Goal: Task Accomplishment & Management: Manage account settings

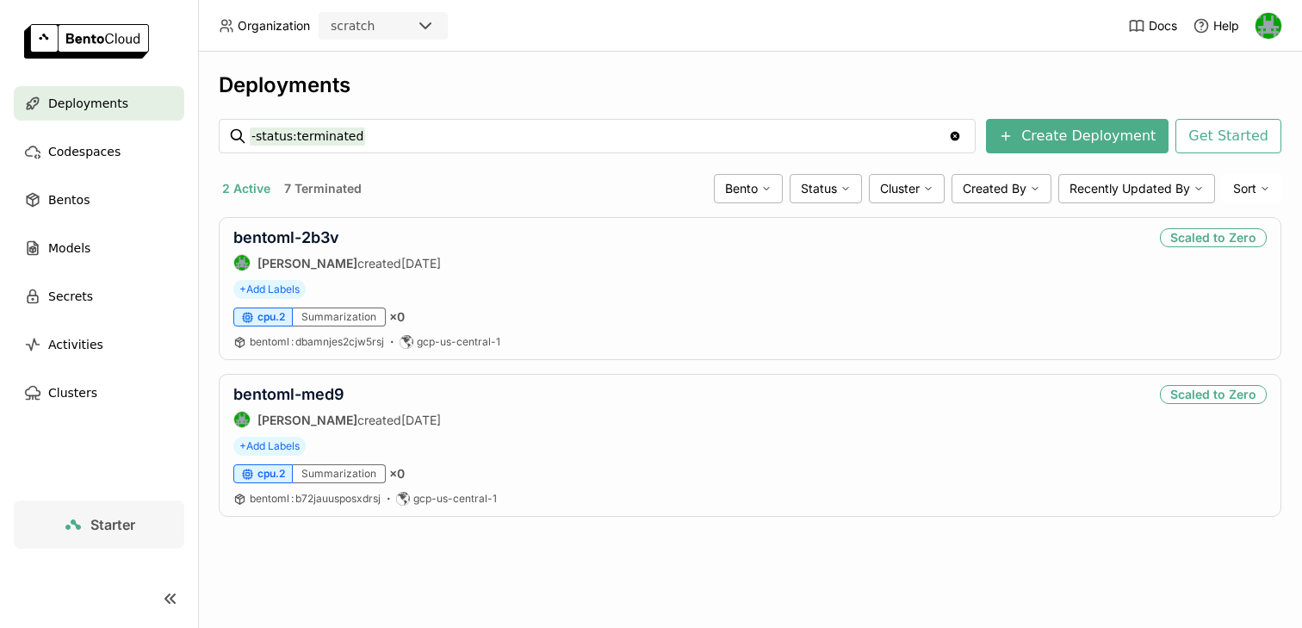
click at [425, 22] on icon at bounding box center [425, 26] width 21 height 21
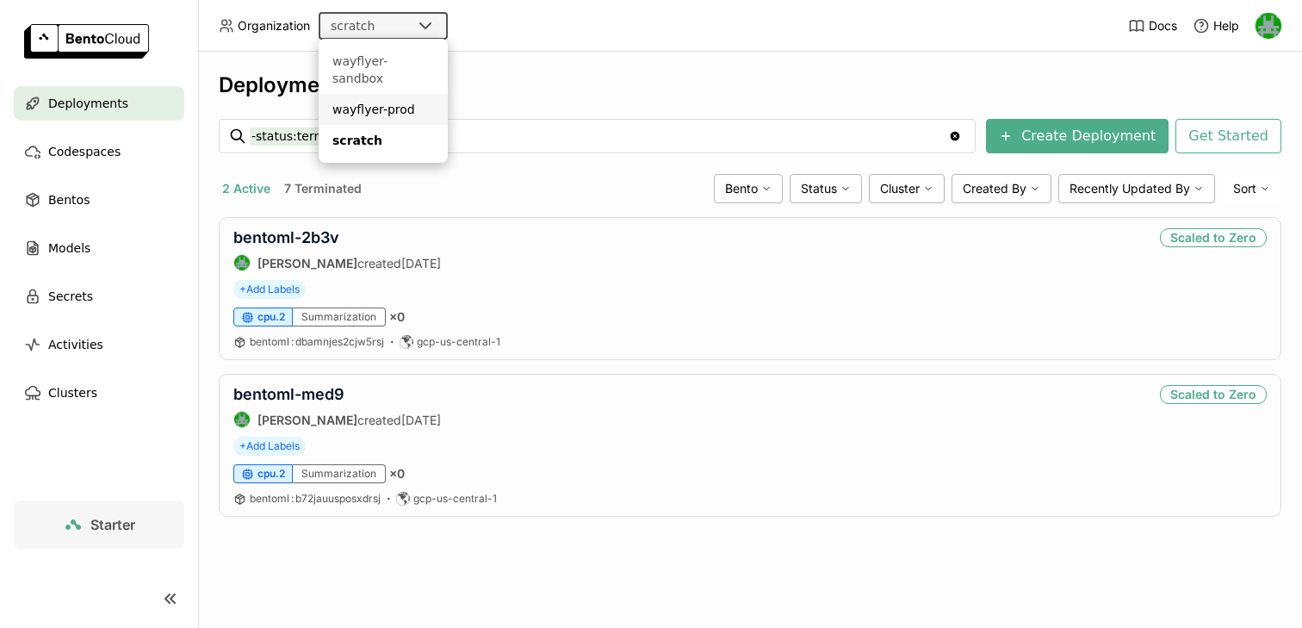
click at [394, 101] on div "wayflyer-prod" at bounding box center [383, 109] width 102 height 17
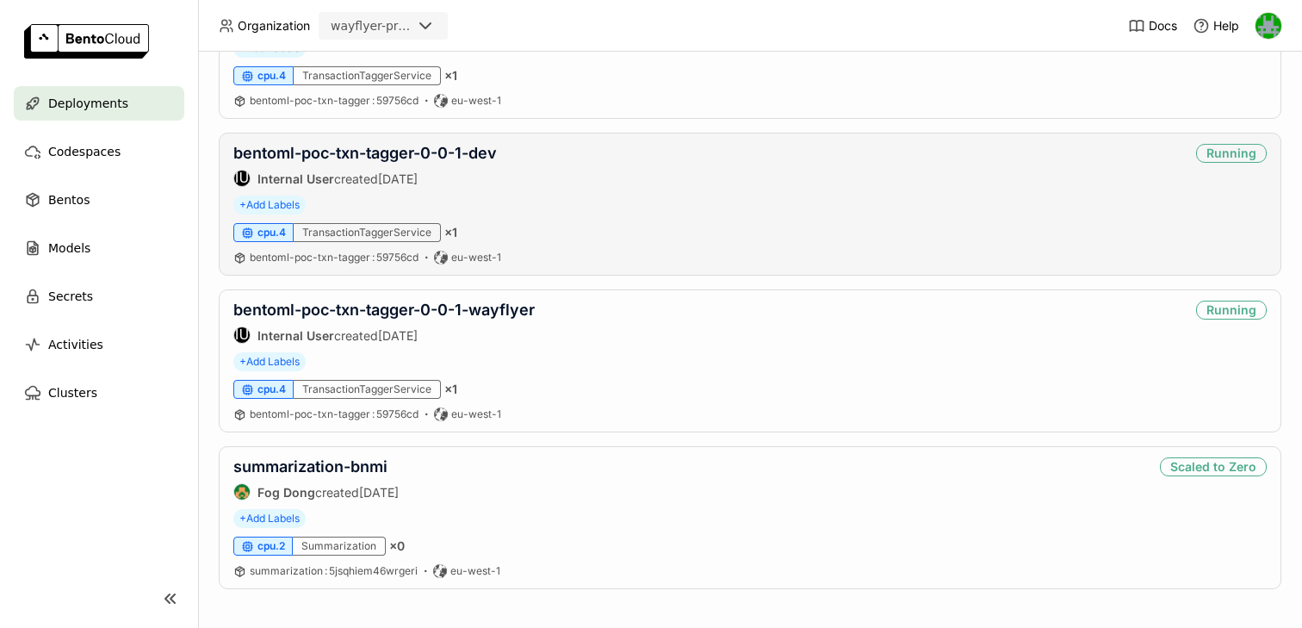
scroll to position [434, 0]
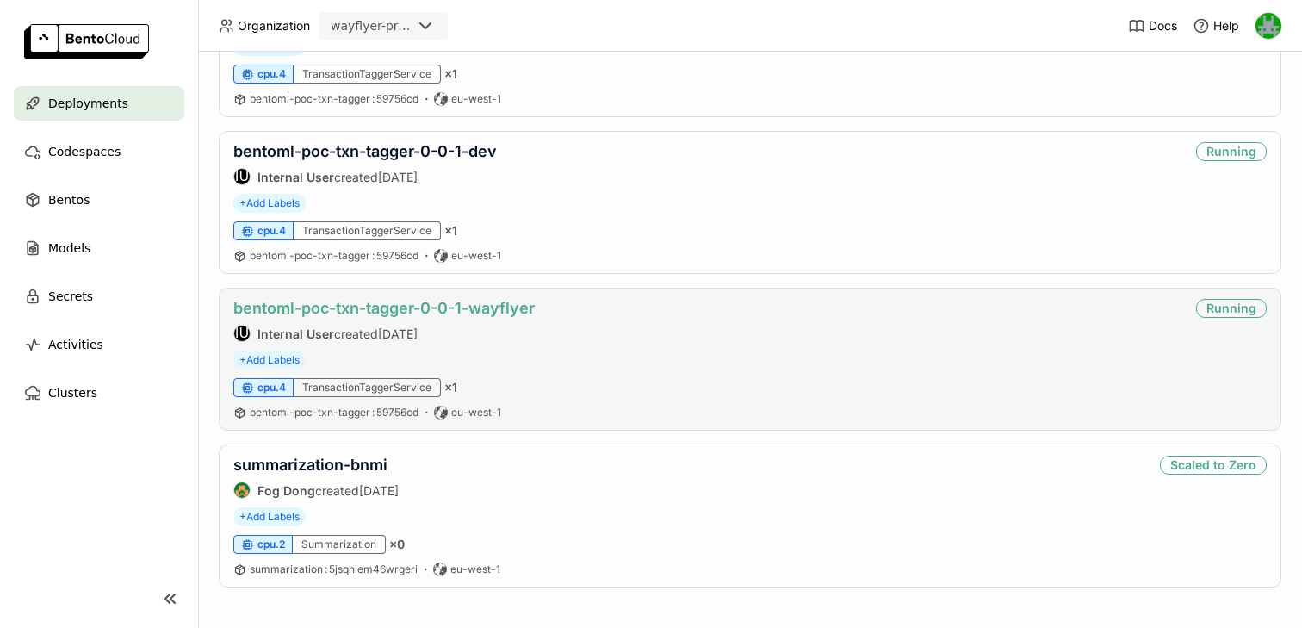
click at [352, 310] on link "bentoml-poc-txn-tagger-0-0-1-wayflyer" at bounding box center [383, 308] width 301 height 18
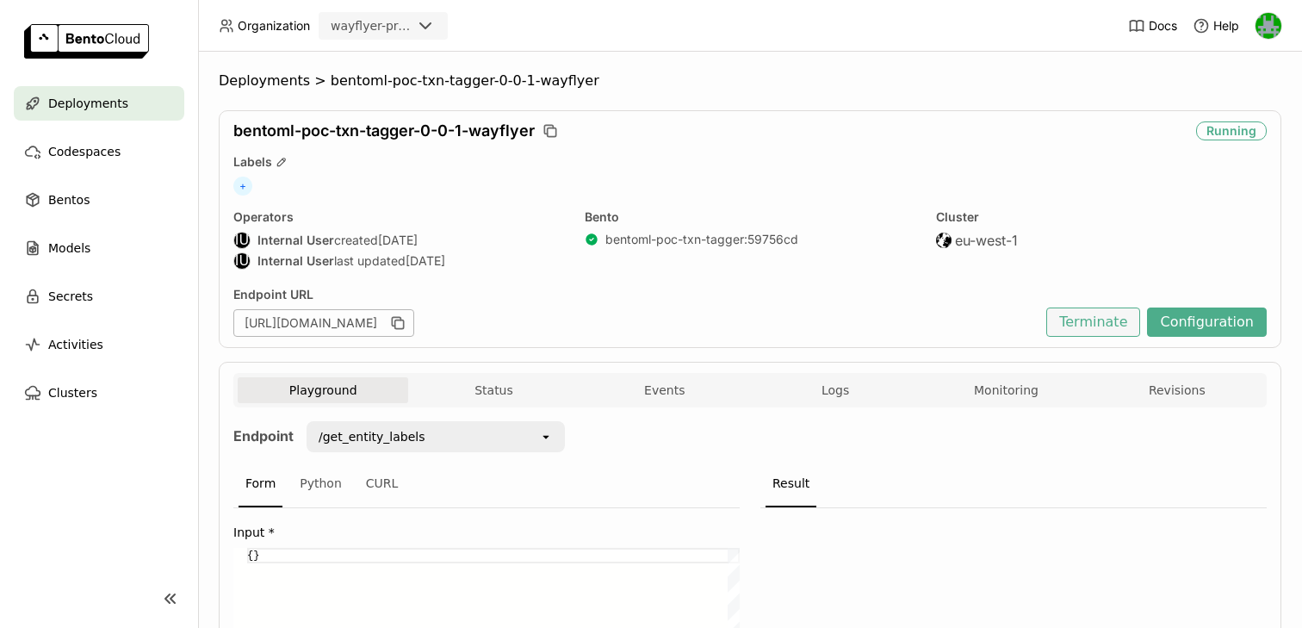
click at [1093, 323] on button "Terminate" at bounding box center [1093, 321] width 94 height 29
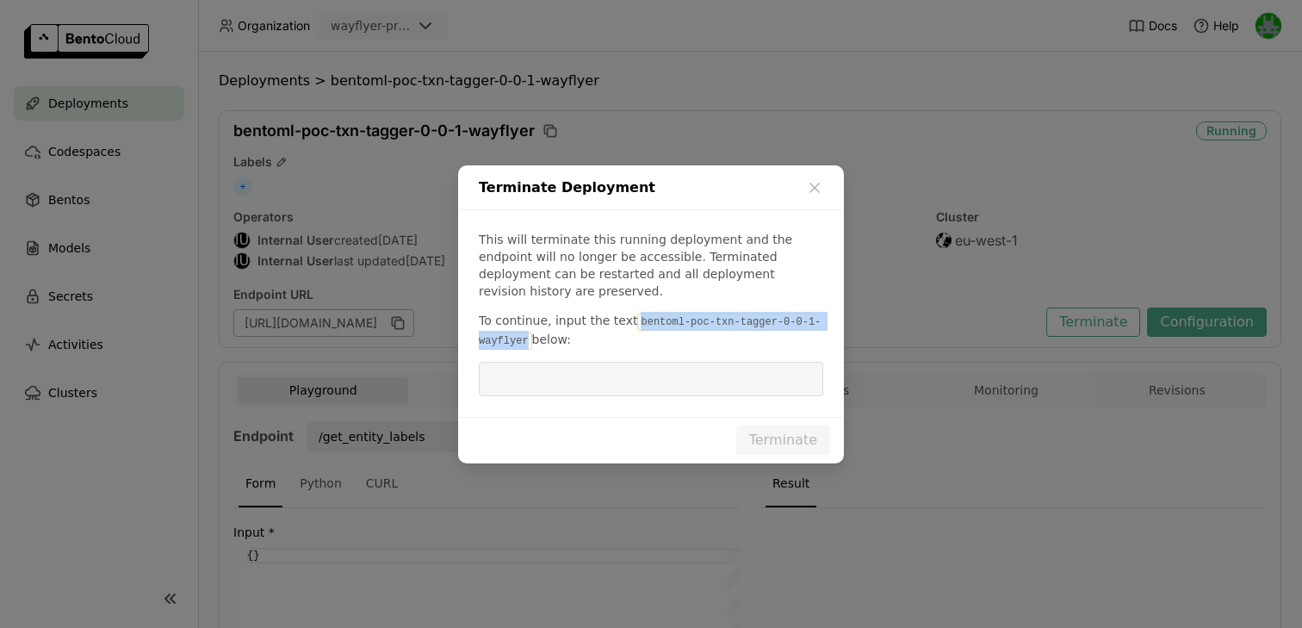
drag, startPoint x: 631, startPoint y: 307, endPoint x: 529, endPoint y: 326, distance: 104.2
click at [529, 327] on code "bentoml-poc-txn-tagger-0-0-1-wayflyer" at bounding box center [650, 331] width 342 height 36
copy code "bentoml-poc-txn-tagger-0-0-1-wayflyer"
click at [539, 368] on input "dialog" at bounding box center [651, 379] width 324 height 33
paste input "bentoml-poc-txn-tagger-0-0-1-wayflyer"
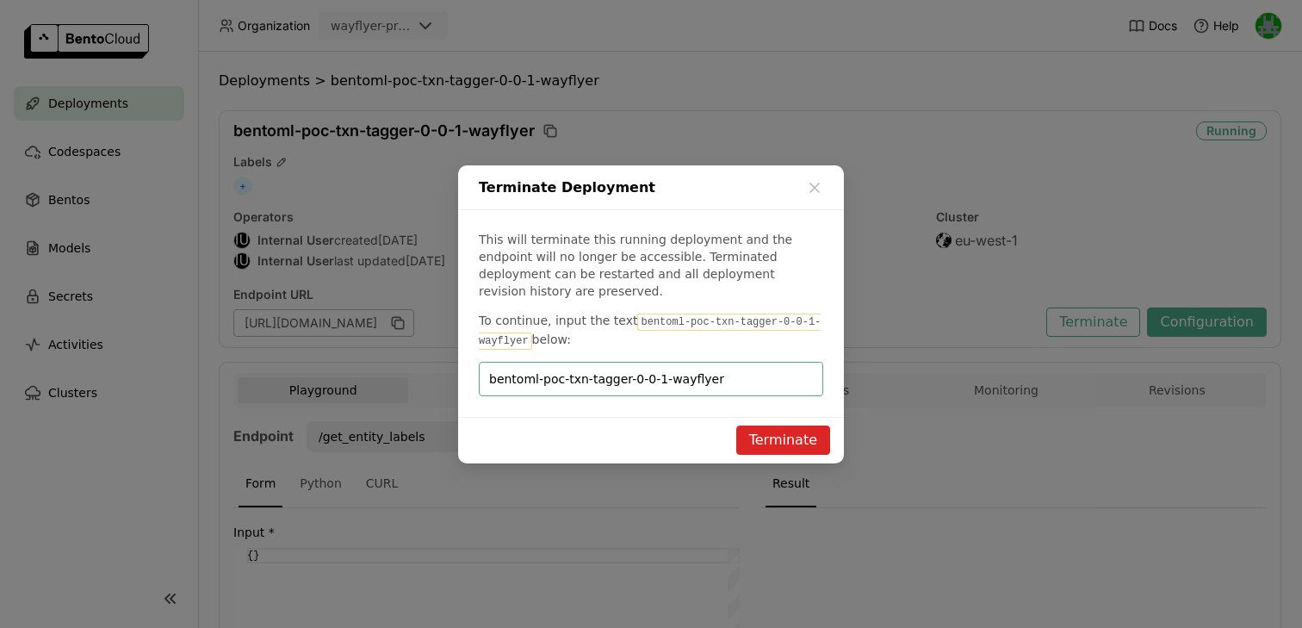
type input "bentoml-poc-txn-tagger-0-0-1-wayflyer"
click at [797, 434] on button "Terminate" at bounding box center [783, 439] width 94 height 29
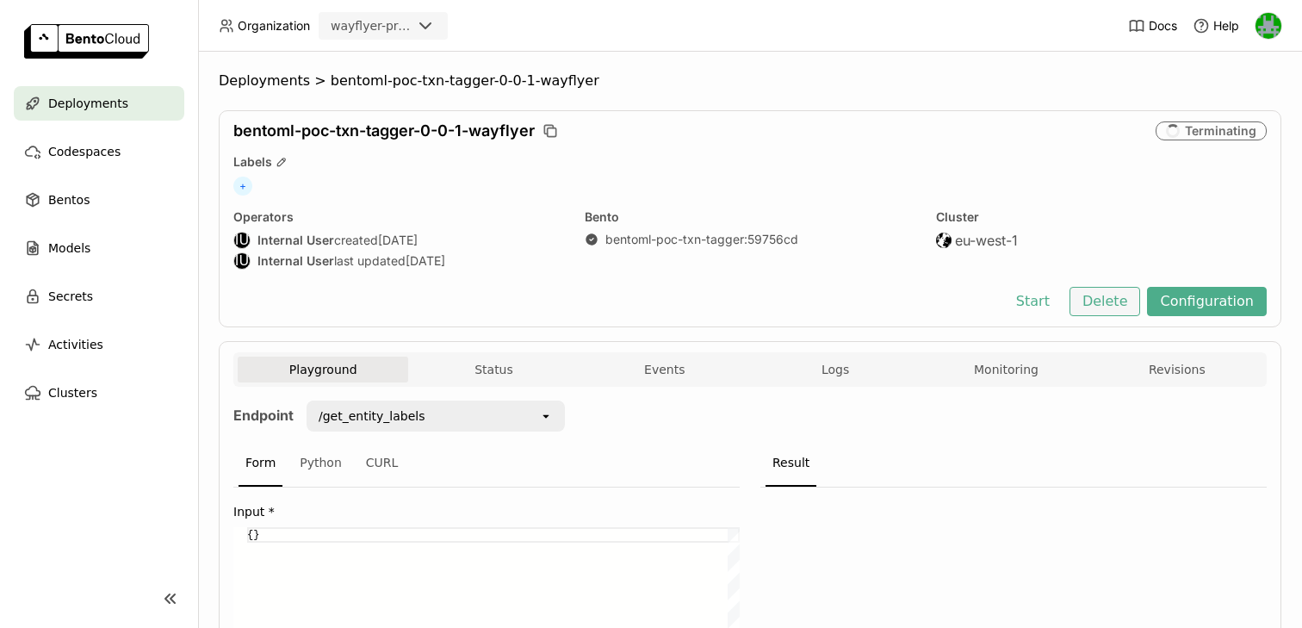
click at [1107, 298] on button "Delete" at bounding box center [1105, 301] width 71 height 29
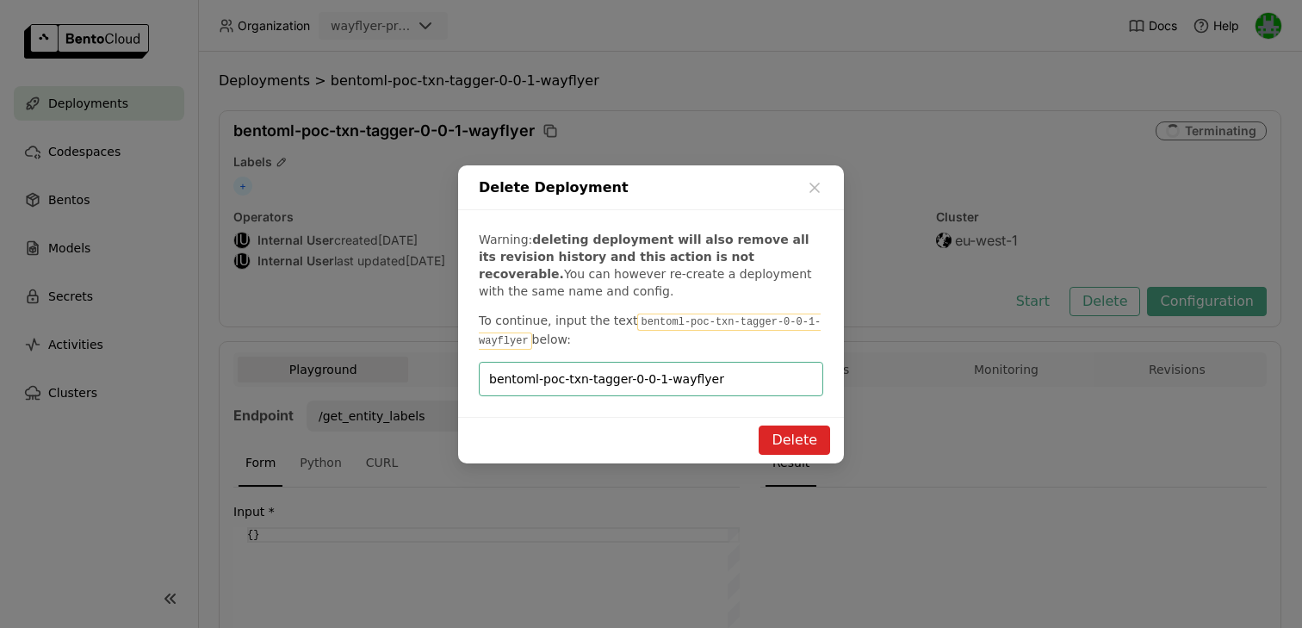
type input "bentoml-poc-txn-tagger-0-0-1-wayflyer"
click at [775, 433] on button "Delete" at bounding box center [794, 439] width 71 height 29
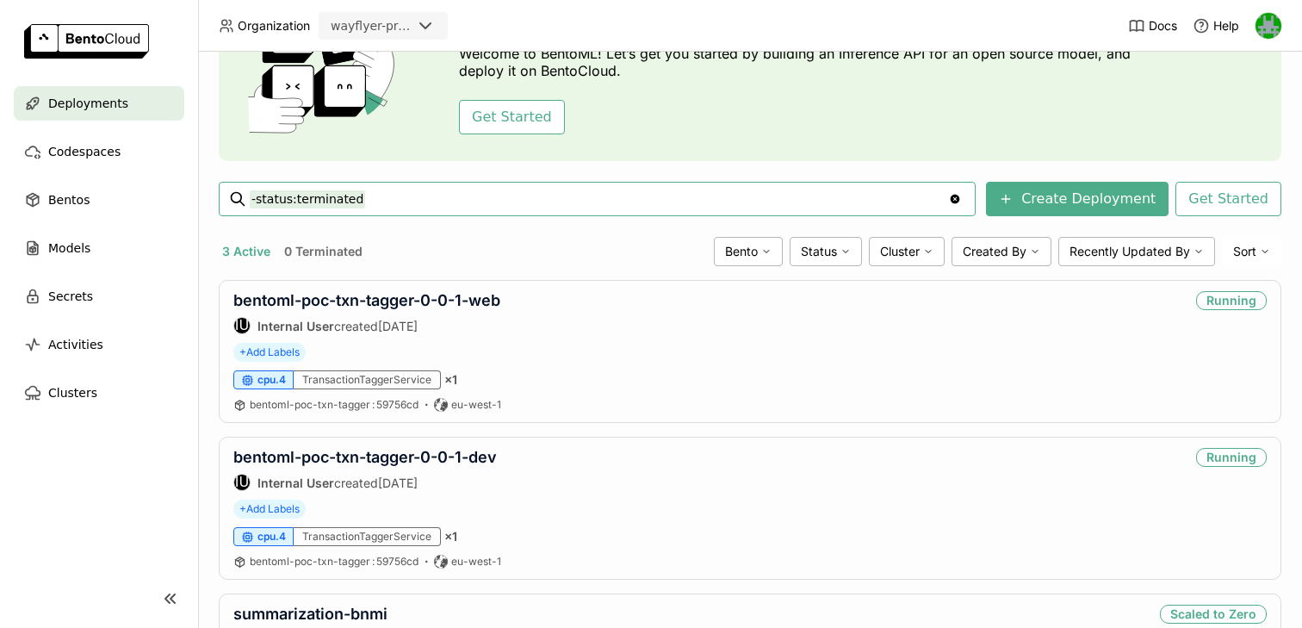
scroll to position [184, 0]
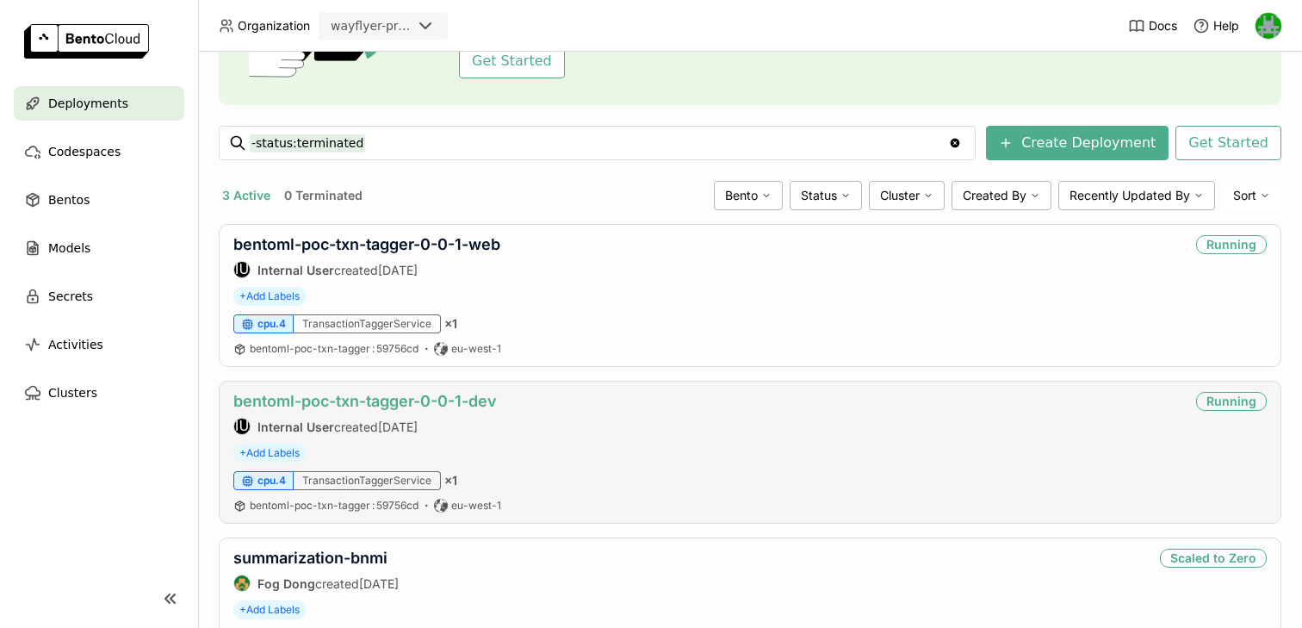
click at [354, 402] on link "bentoml-poc-txn-tagger-0-0-1-dev" at bounding box center [365, 401] width 264 height 18
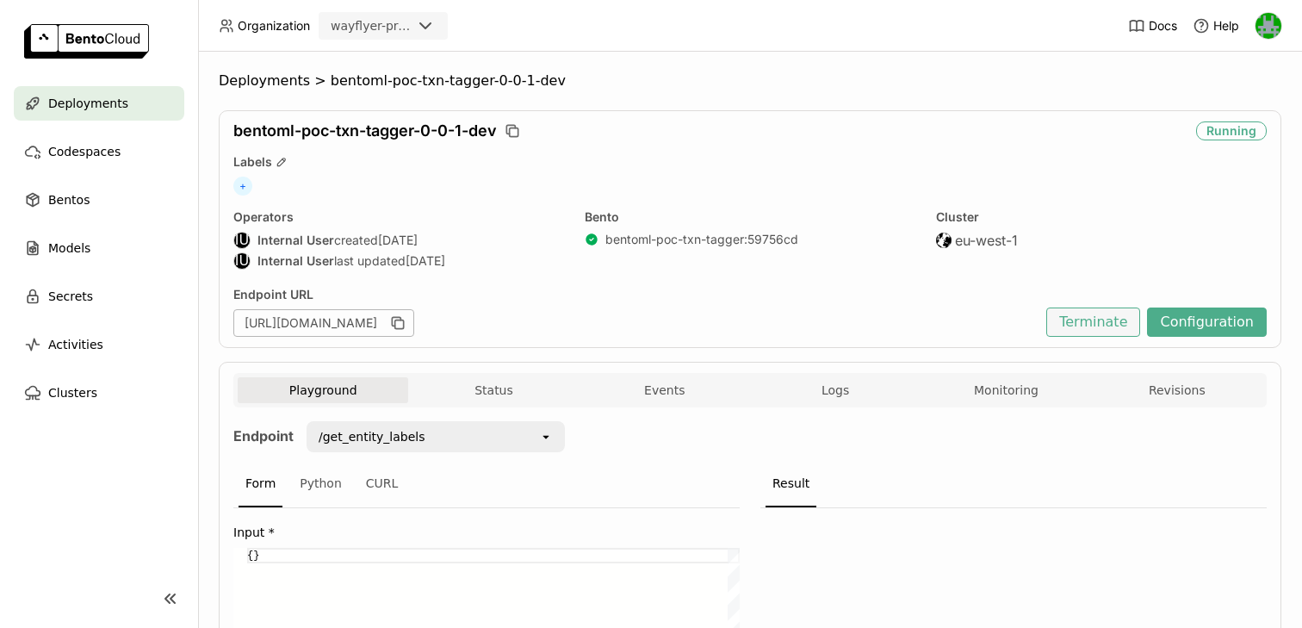
click at [1089, 321] on button "Terminate" at bounding box center [1093, 321] width 94 height 29
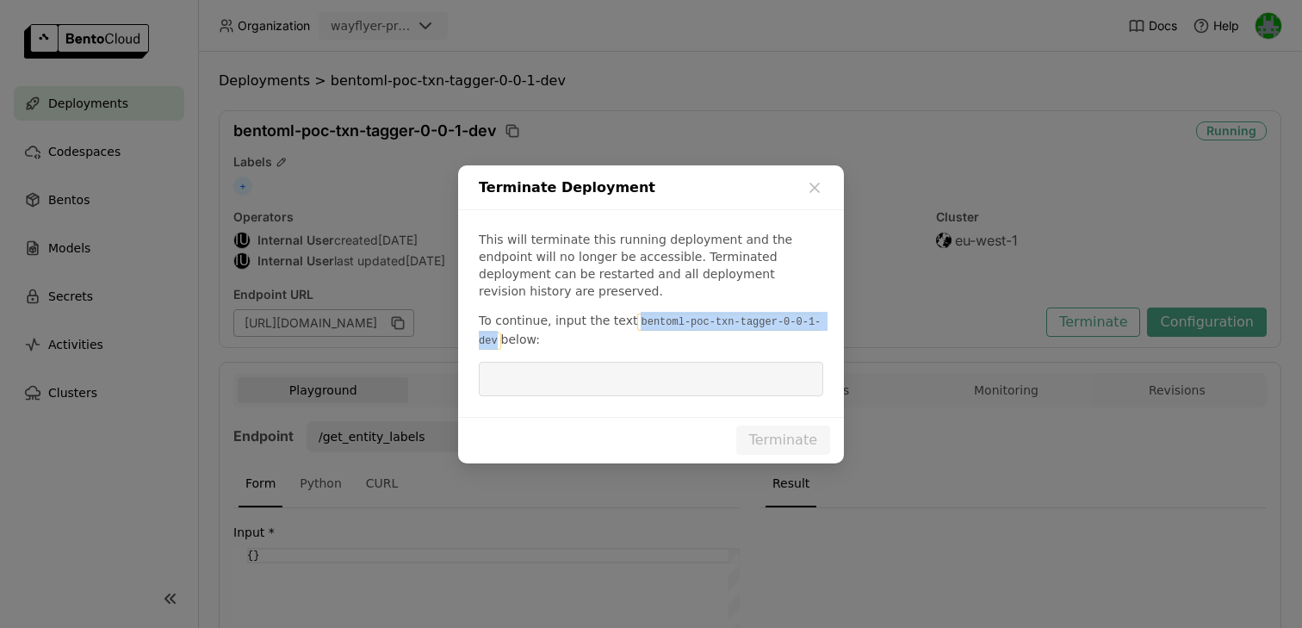
drag, startPoint x: 633, startPoint y: 311, endPoint x: 495, endPoint y: 337, distance: 140.2
click at [495, 337] on code "bentoml-poc-txn-tagger-0-0-1-dev" at bounding box center [650, 331] width 342 height 36
copy code "bentoml-poc-txn-tagger-0-0-1-dev"
click at [508, 376] on input "dialog" at bounding box center [651, 379] width 324 height 33
paste input "bentoml-poc-txn-tagger-0-0-1-dev"
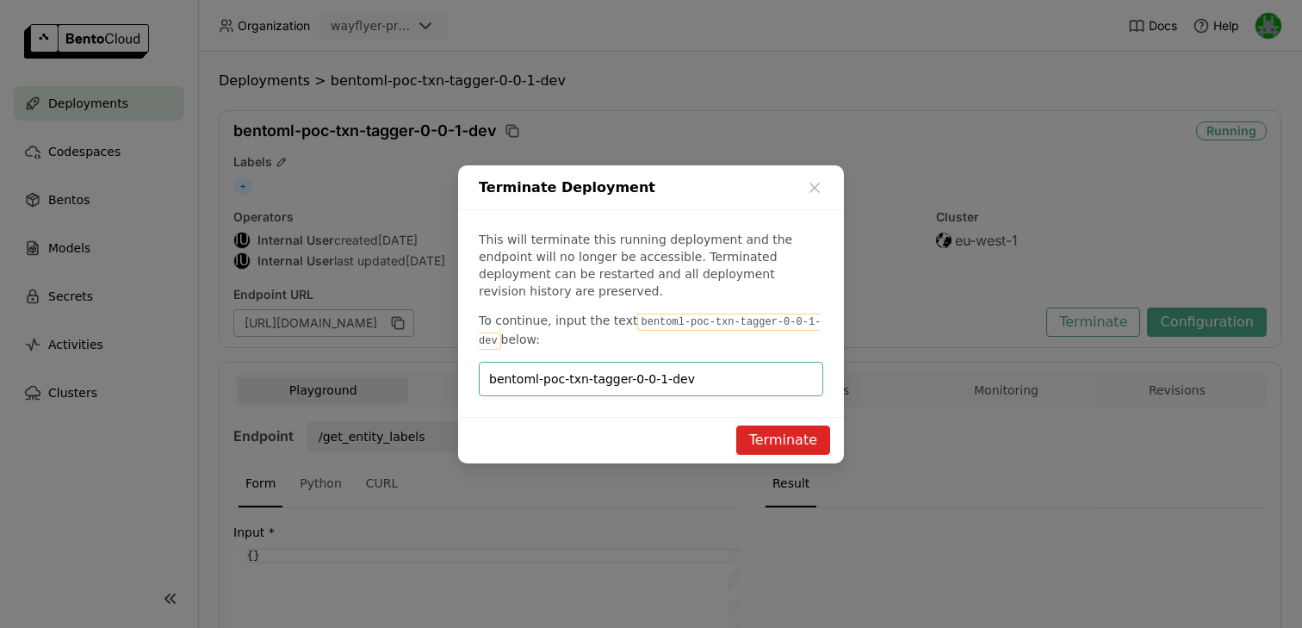
type input "bentoml-poc-txn-tagger-0-0-1-dev"
click at [778, 417] on div "Terminate" at bounding box center [651, 440] width 386 height 47
click at [774, 425] on button "Terminate" at bounding box center [783, 439] width 94 height 29
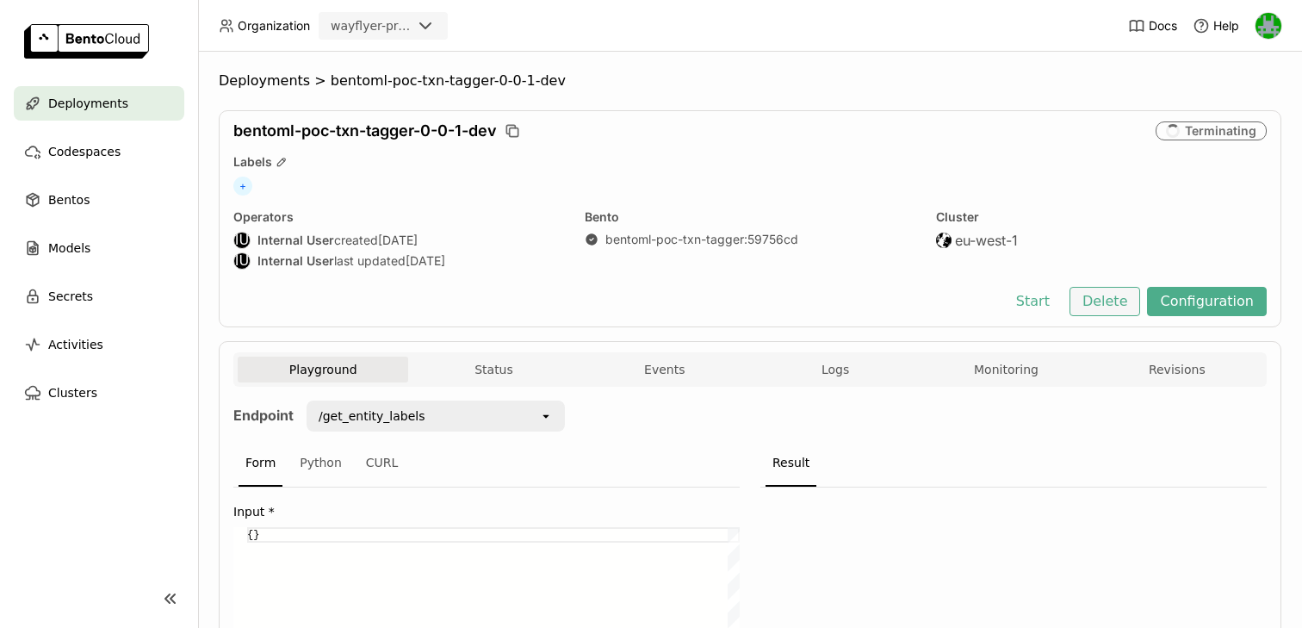
click at [1121, 310] on button "Delete" at bounding box center [1105, 301] width 71 height 29
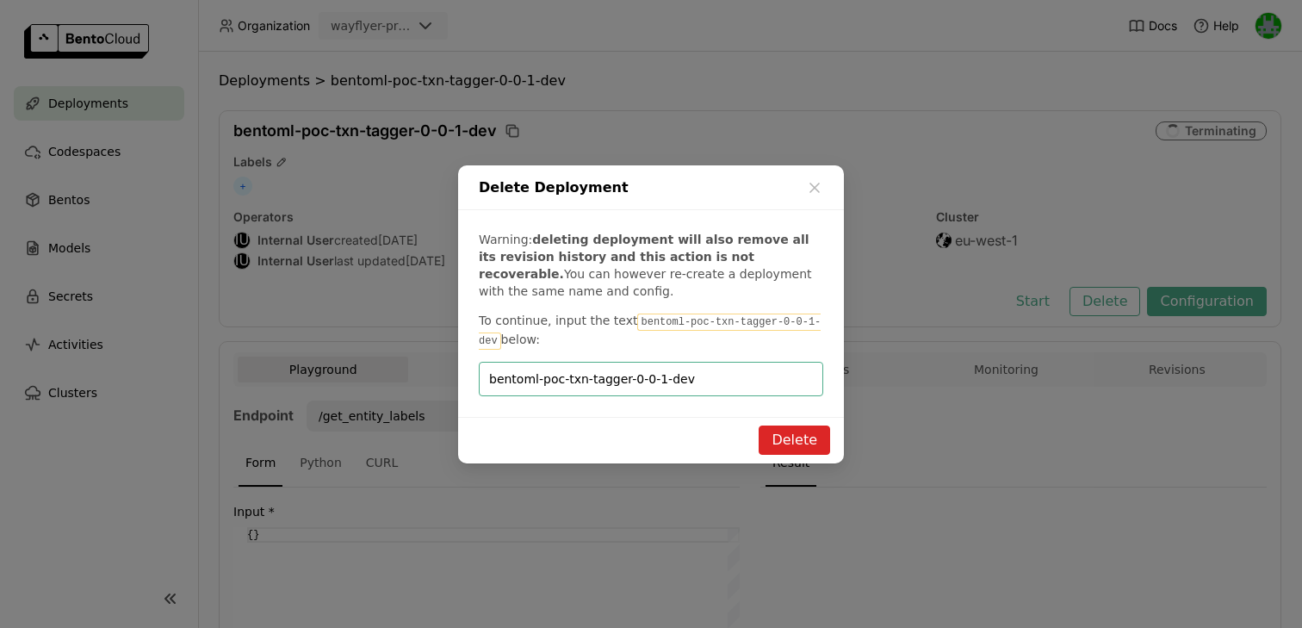
type input "bentoml-poc-txn-tagger-0-0-1-dev"
click at [798, 447] on button "Delete" at bounding box center [794, 439] width 71 height 29
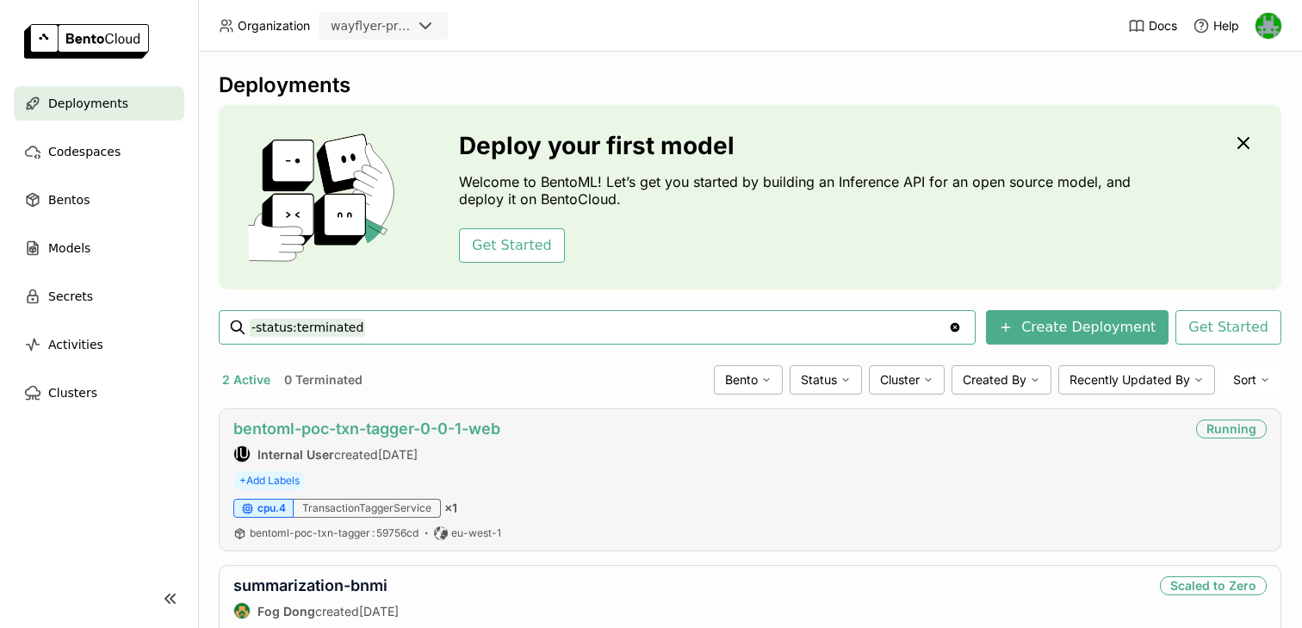
click at [406, 425] on link "bentoml-poc-txn-tagger-0-0-1-web" at bounding box center [366, 428] width 267 height 18
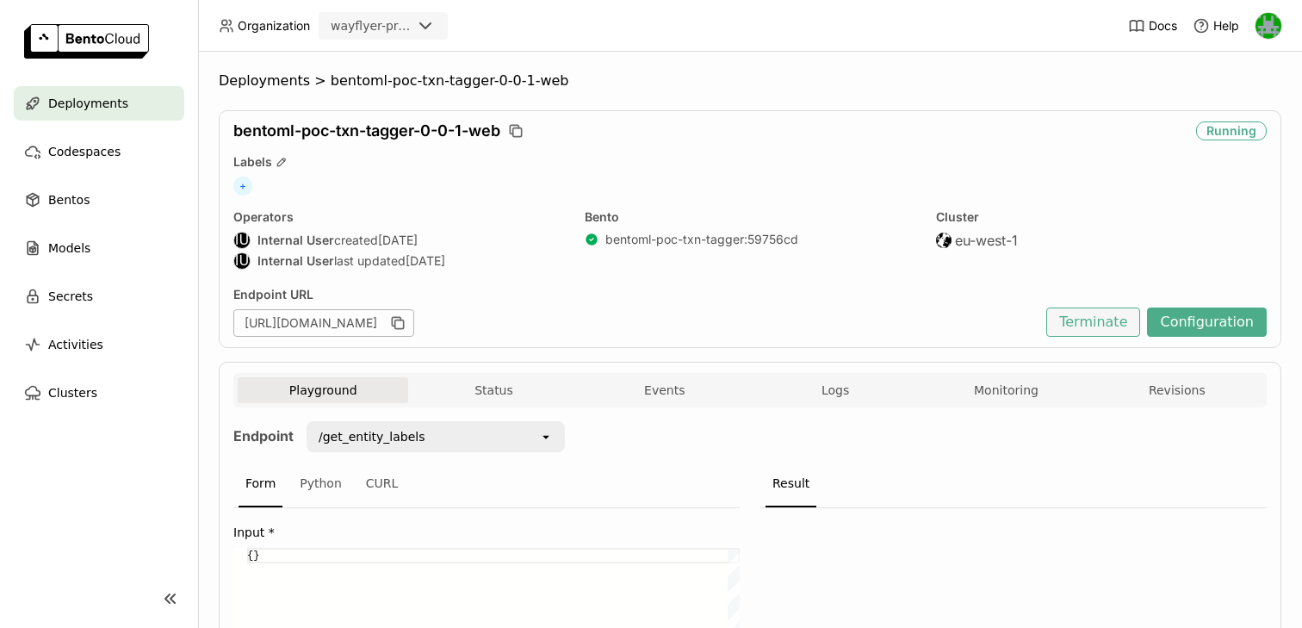
click at [1094, 325] on button "Terminate" at bounding box center [1093, 321] width 94 height 29
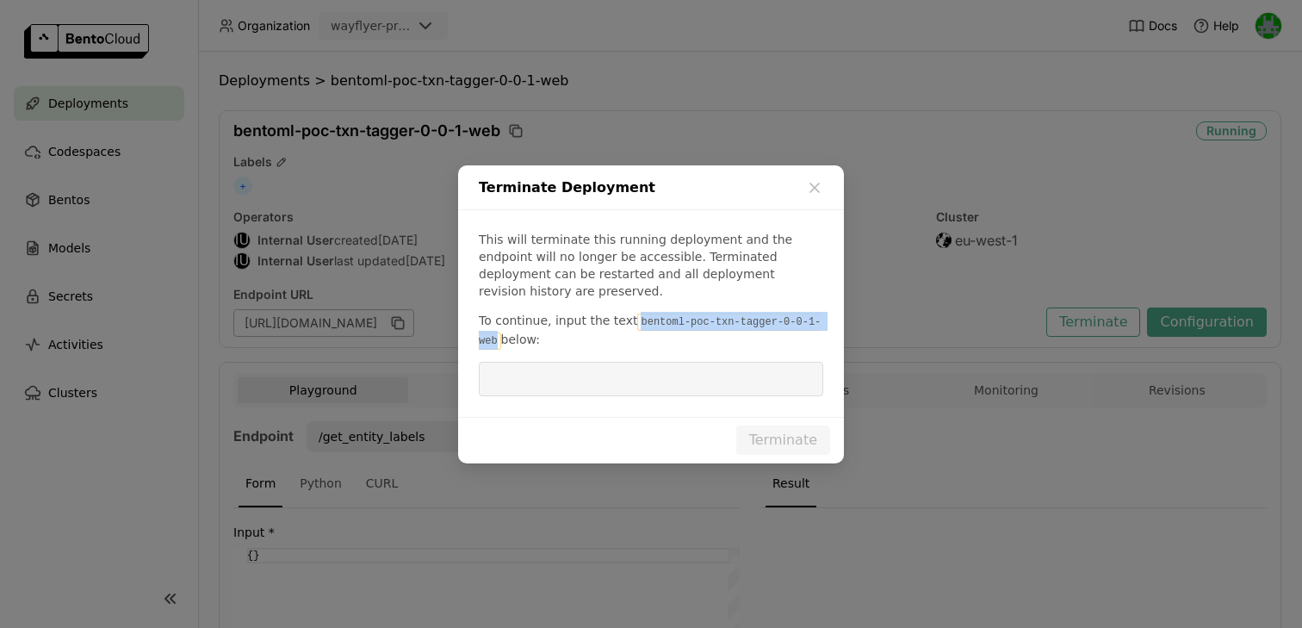
drag, startPoint x: 633, startPoint y: 313, endPoint x: 497, endPoint y: 331, distance: 137.3
click at [497, 331] on code "bentoml-poc-txn-tagger-0-0-1-web" at bounding box center [650, 331] width 342 height 36
copy code "bentoml-poc-txn-tagger-0-0-1-web"
click at [524, 365] on input "dialog" at bounding box center [651, 379] width 324 height 33
paste input "bentoml-poc-txn-tagger-0-0-1-web"
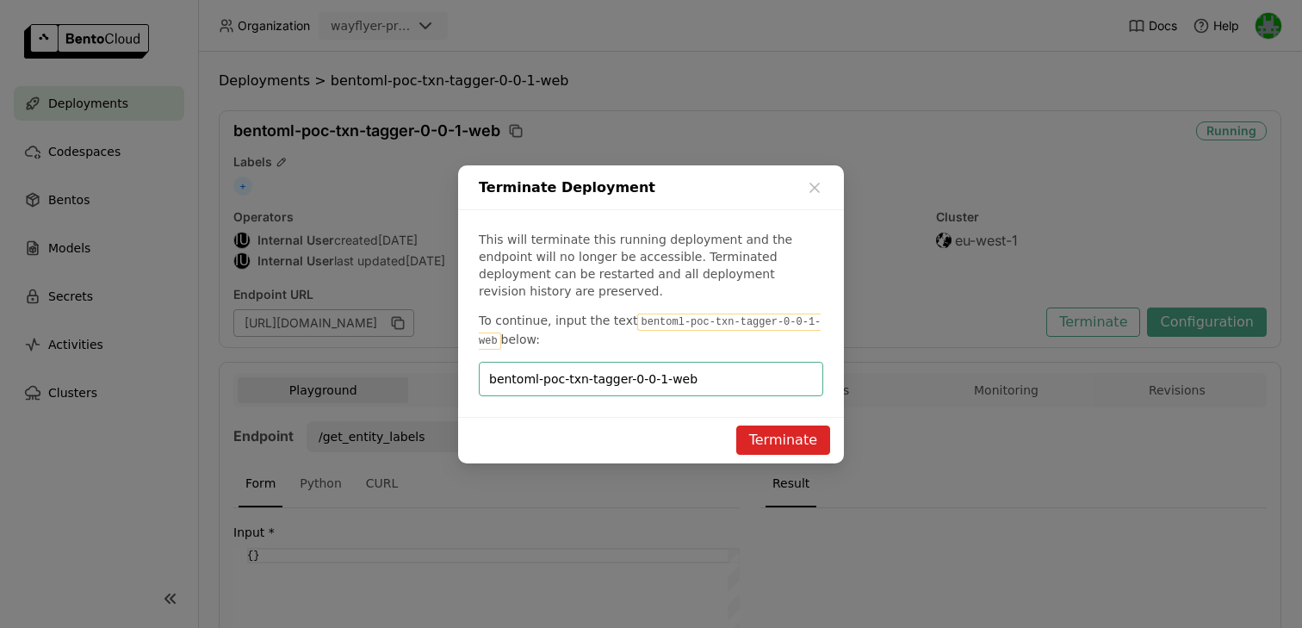
type input "bentoml-poc-txn-tagger-0-0-1-web"
click at [754, 425] on button "Terminate" at bounding box center [783, 439] width 94 height 29
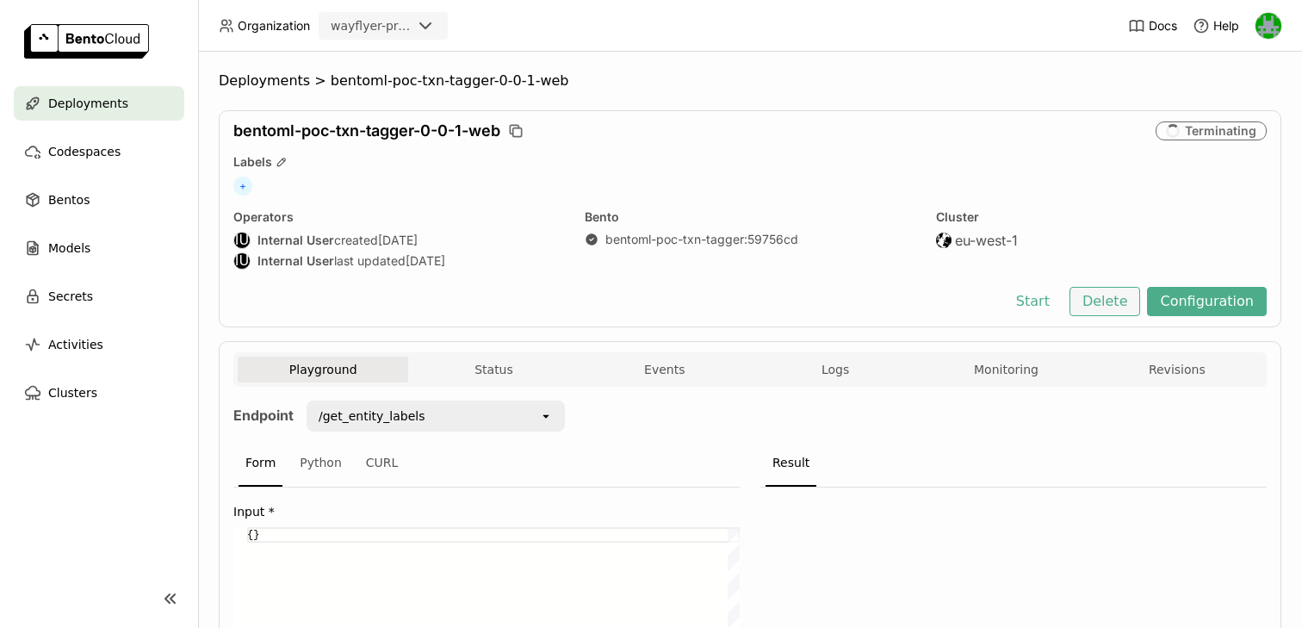
click at [1117, 303] on button "Delete" at bounding box center [1105, 301] width 71 height 29
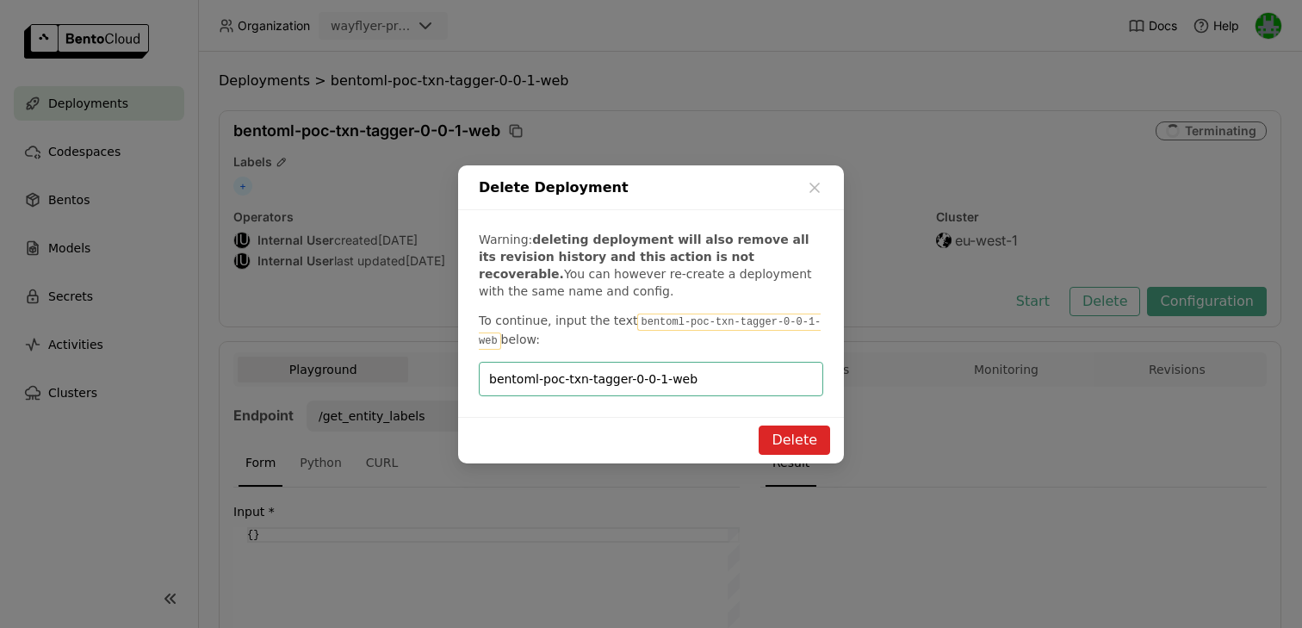
type input "bentoml-poc-txn-tagger-0-0-1-web"
click at [785, 443] on button "Delete" at bounding box center [794, 439] width 71 height 29
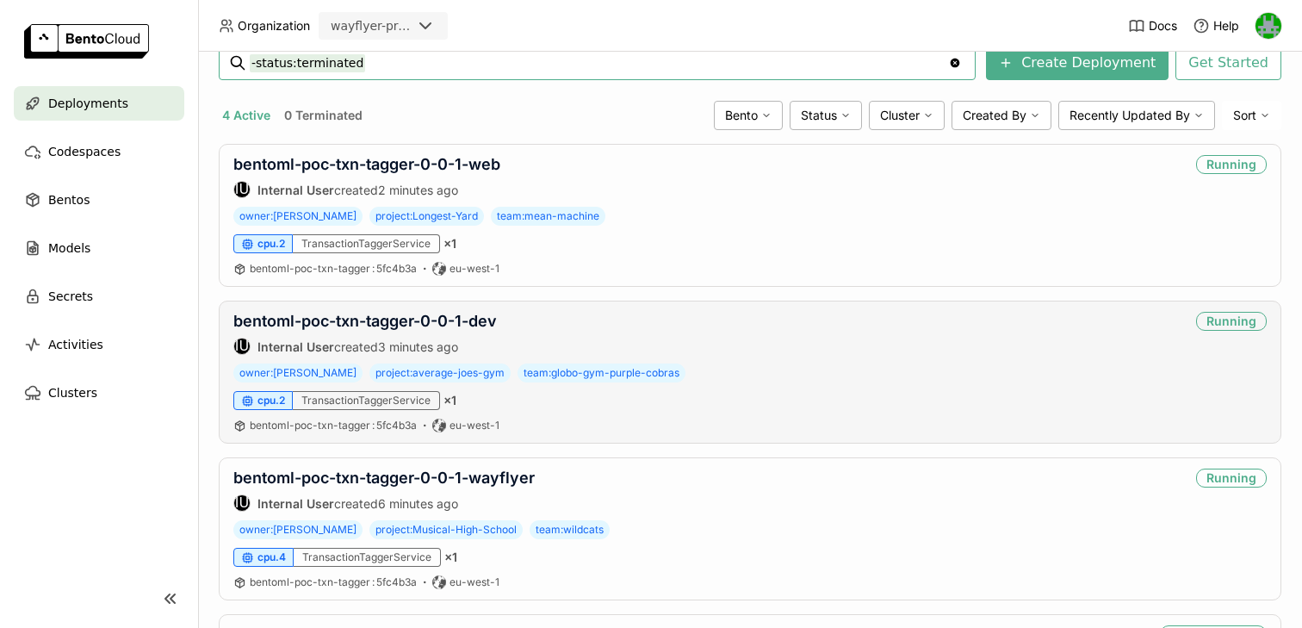
scroll to position [227, 0]
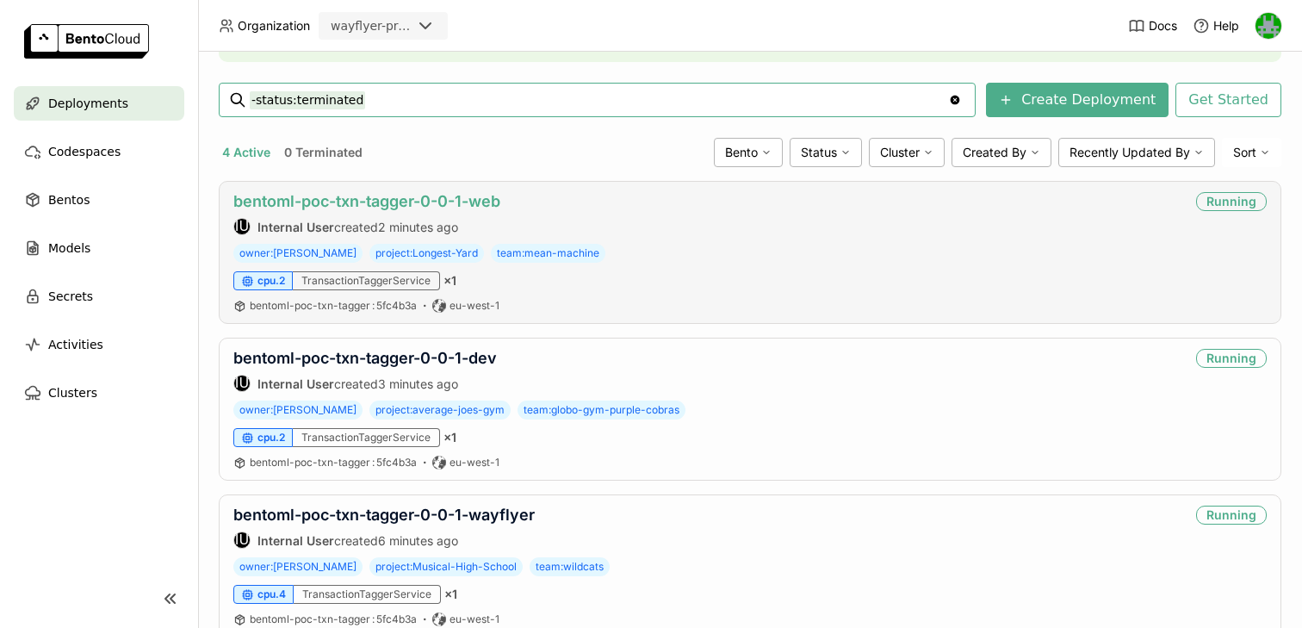
click at [452, 202] on link "bentoml-poc-txn-tagger-0-0-1-web" at bounding box center [366, 201] width 267 height 18
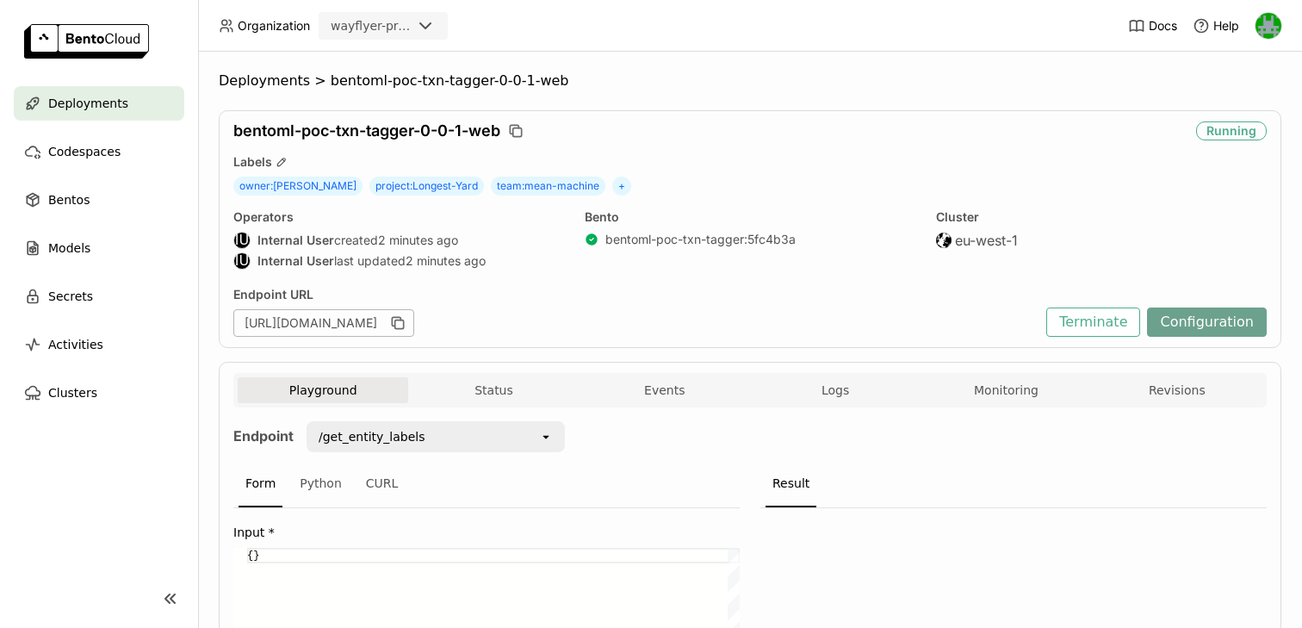
click at [1188, 315] on button "Configuration" at bounding box center [1207, 321] width 120 height 29
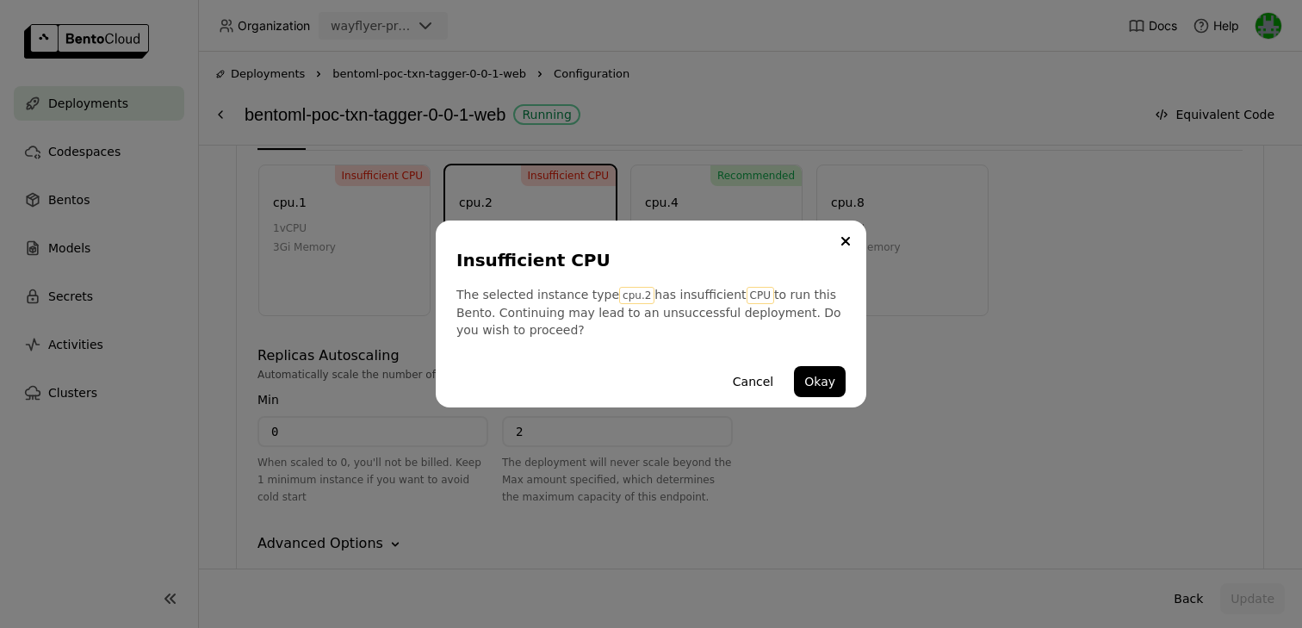
scroll to position [903, 0]
click at [832, 382] on button "Okay" at bounding box center [820, 381] width 52 height 31
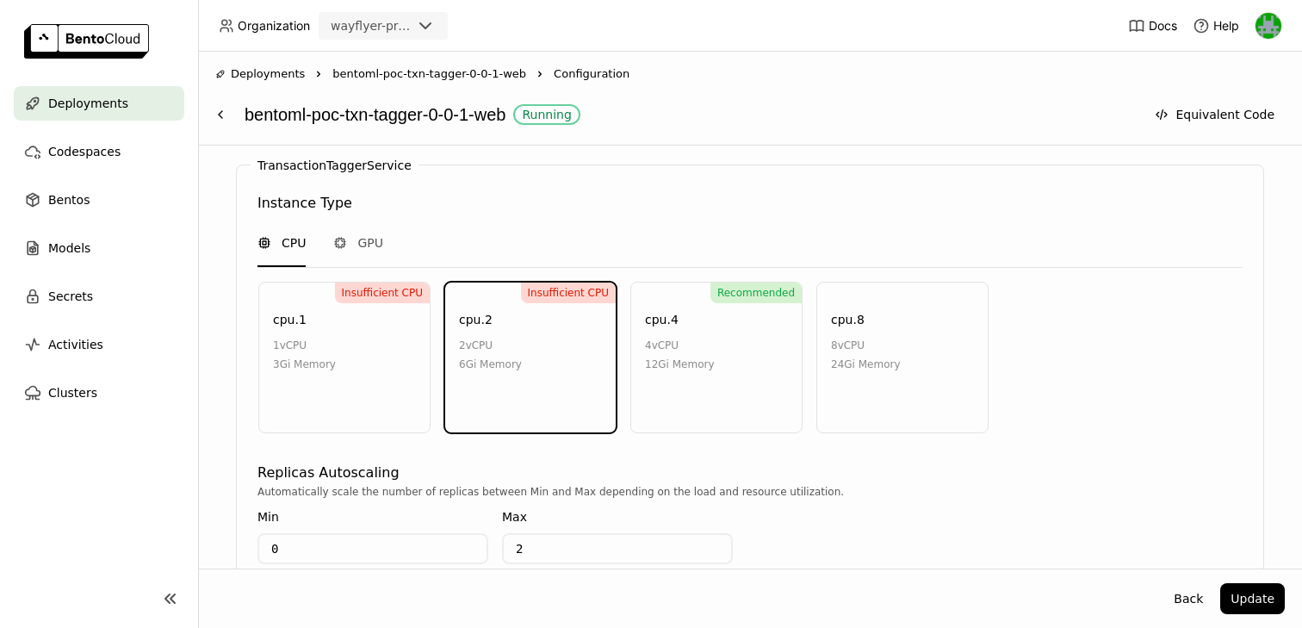
scroll to position [788, 0]
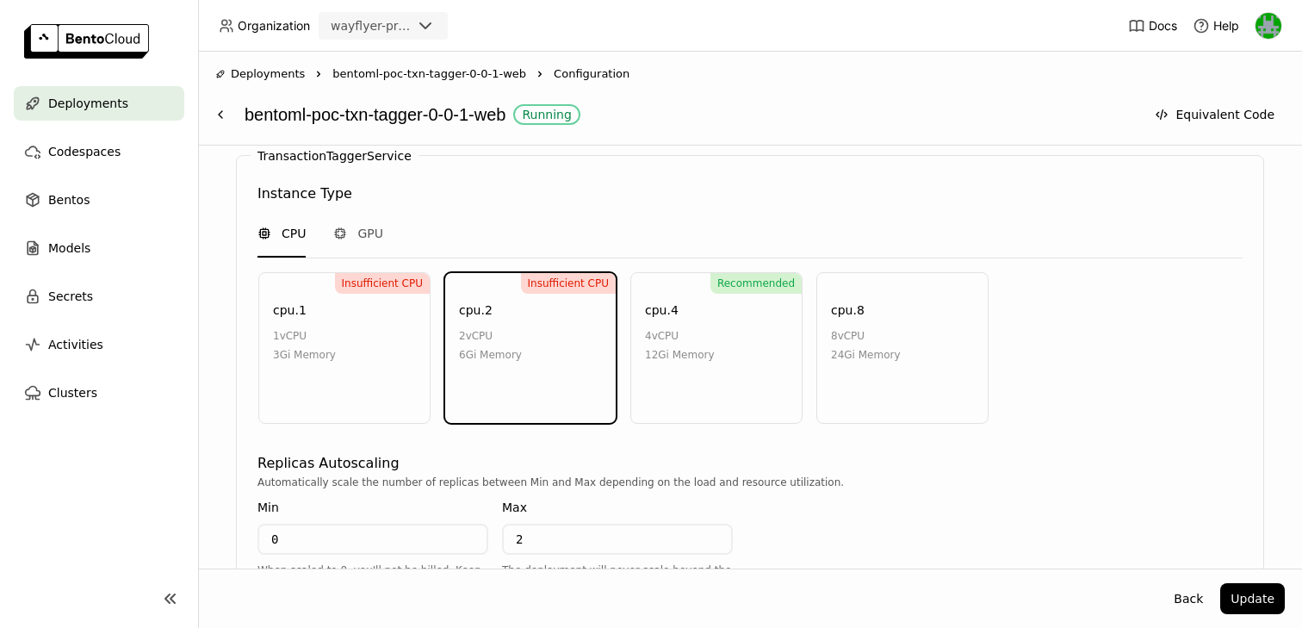
click at [98, 109] on span "Deployments" at bounding box center [88, 103] width 80 height 21
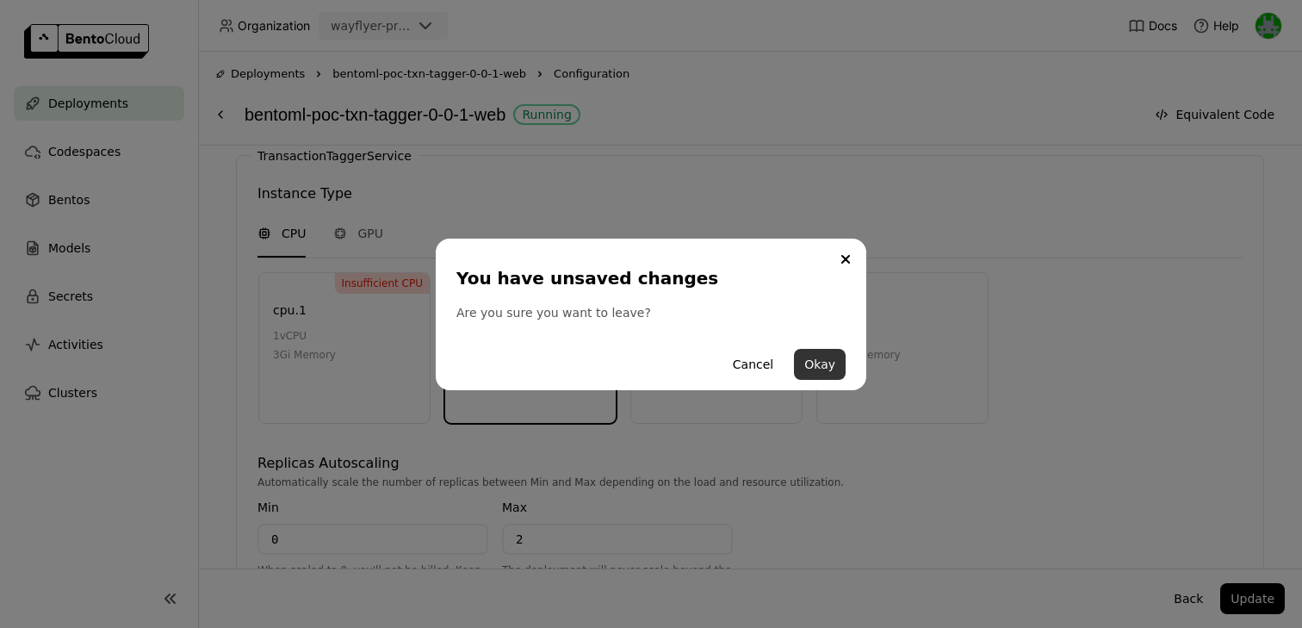
click at [812, 366] on button "Okay" at bounding box center [820, 364] width 52 height 31
